Goal: Obtain resource: Download file/media

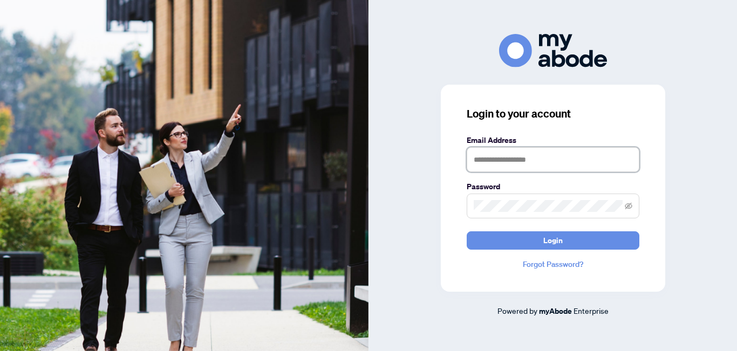
click at [496, 163] on input "text" at bounding box center [553, 159] width 173 height 25
click at [538, 161] on input "**********" at bounding box center [553, 159] width 173 height 25
type input "**********"
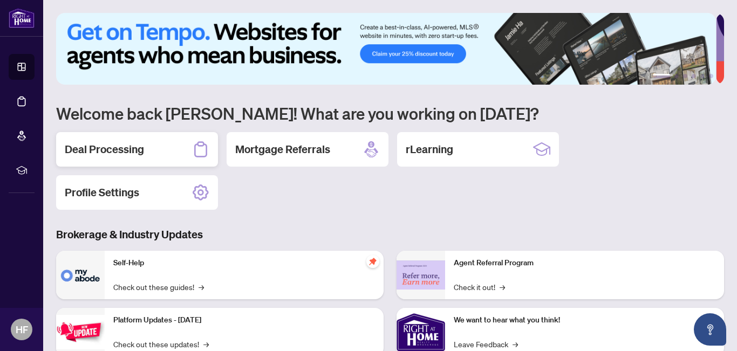
click at [124, 151] on h2 "Deal Processing" at bounding box center [104, 149] width 79 height 15
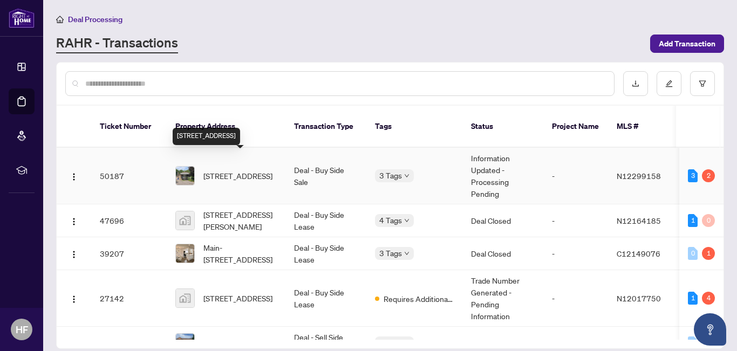
click at [248, 170] on span "[STREET_ADDRESS]" at bounding box center [237, 176] width 69 height 12
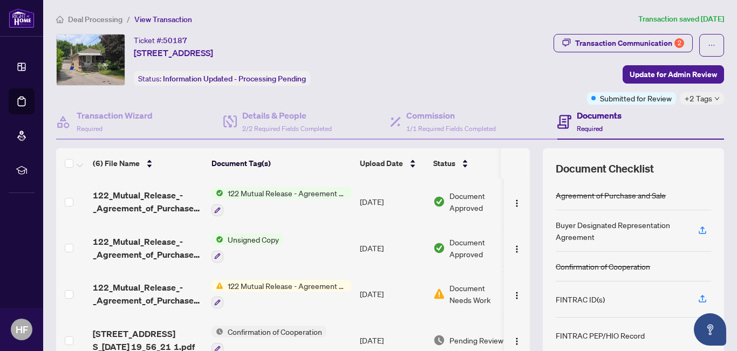
click at [253, 194] on span "122 Mutual Release - Agreement of Purchase and Sale" at bounding box center [287, 193] width 128 height 12
click at [473, 200] on span "Document Approved" at bounding box center [482, 202] width 67 height 24
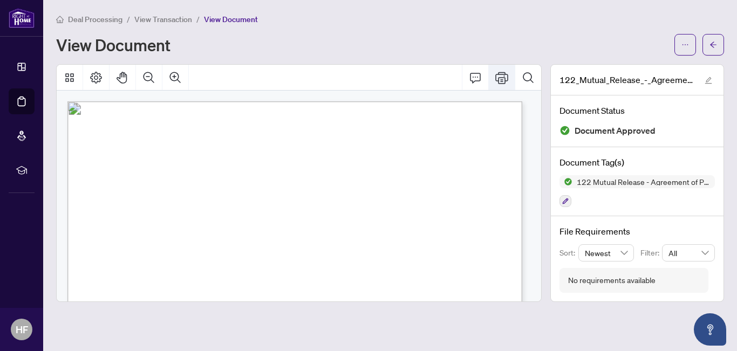
click at [503, 78] on icon "Print" at bounding box center [501, 77] width 13 height 13
click at [504, 79] on icon "Print" at bounding box center [501, 77] width 13 height 13
click at [682, 45] on icon "ellipsis" at bounding box center [685, 45] width 8 height 8
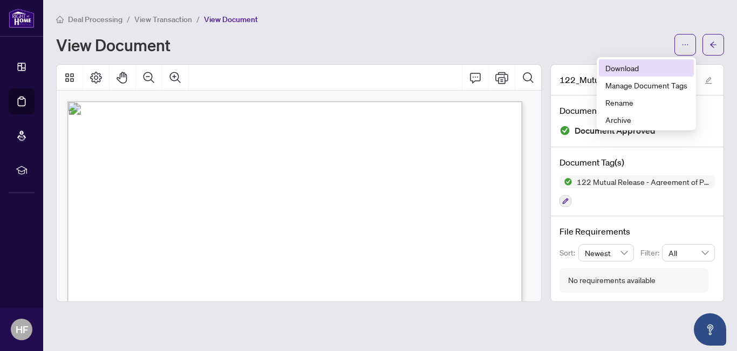
click at [640, 67] on span "Download" at bounding box center [646, 68] width 82 height 12
